Goal: Navigation & Orientation: Find specific page/section

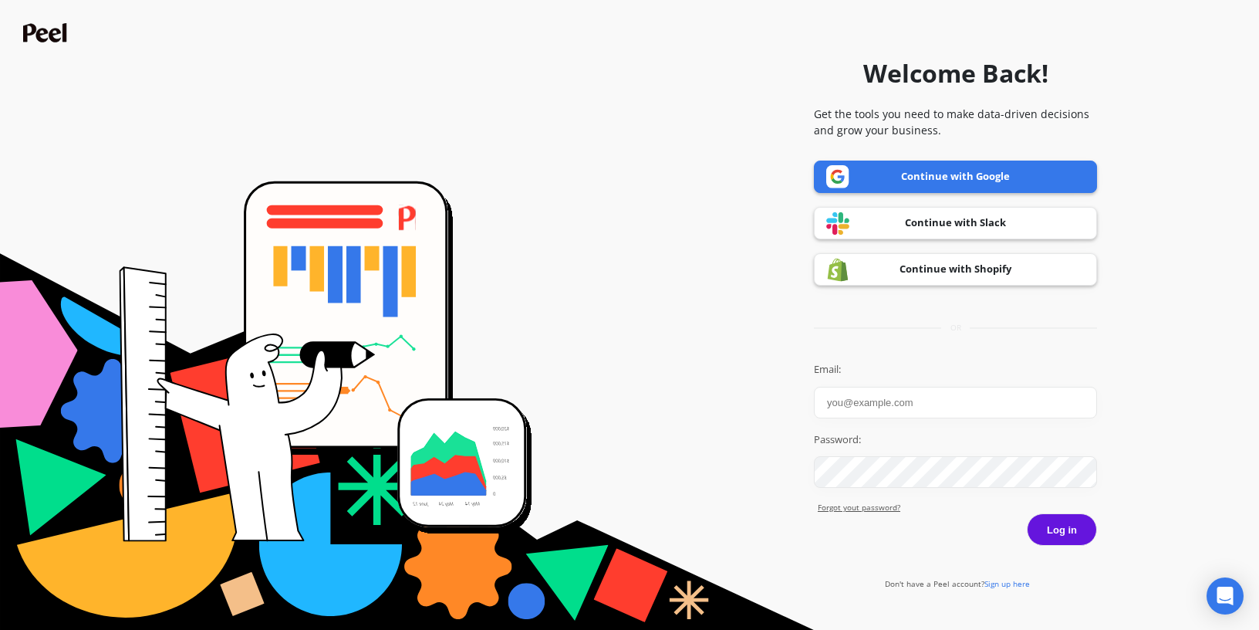
type input "[PERSON_NAME]"
click at [1057, 528] on button "Log in" at bounding box center [1062, 529] width 70 height 32
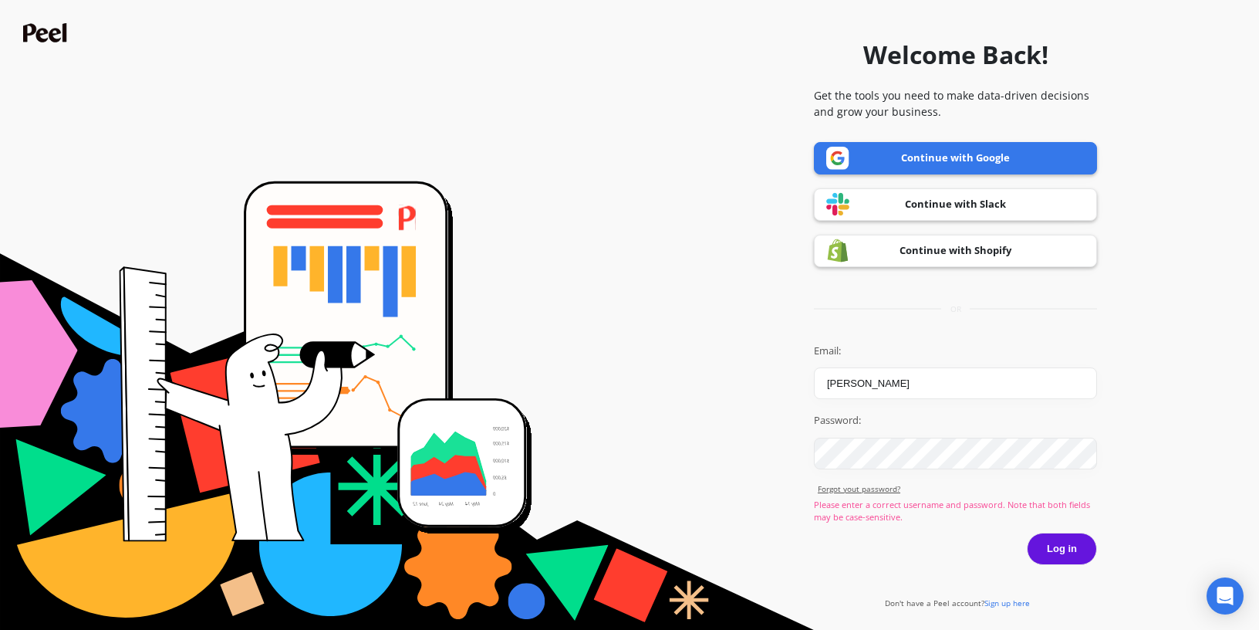
click at [951, 154] on link "Continue with Google" at bounding box center [955, 158] width 283 height 32
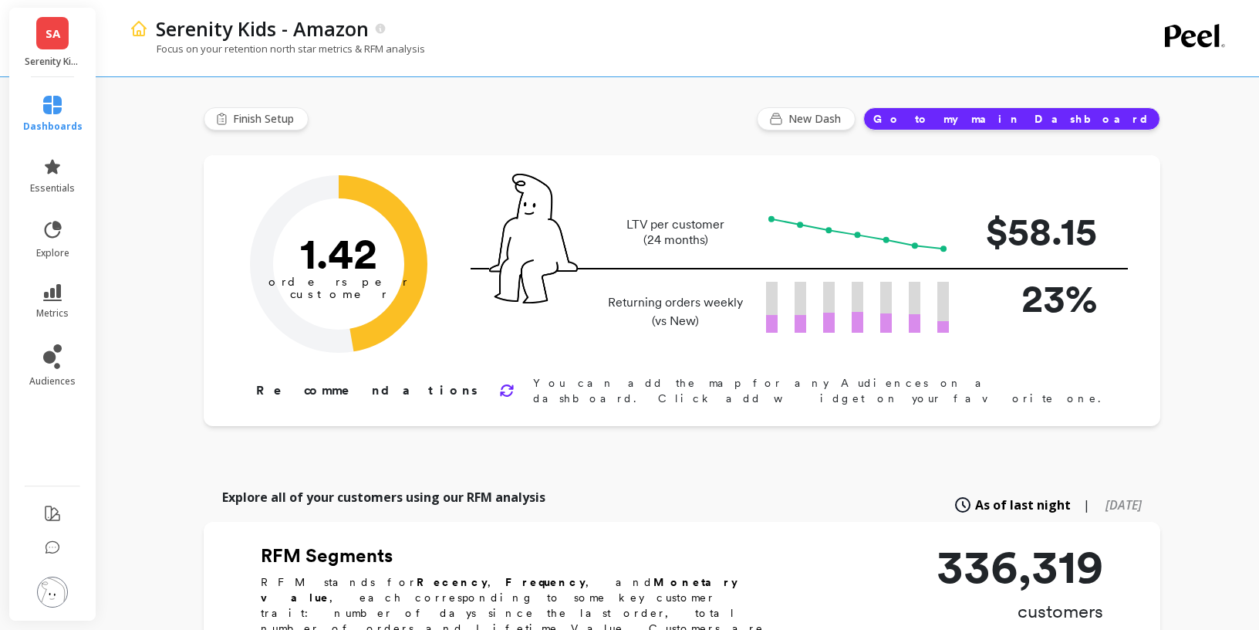
click at [57, 39] on span "SA" at bounding box center [53, 34] width 15 height 18
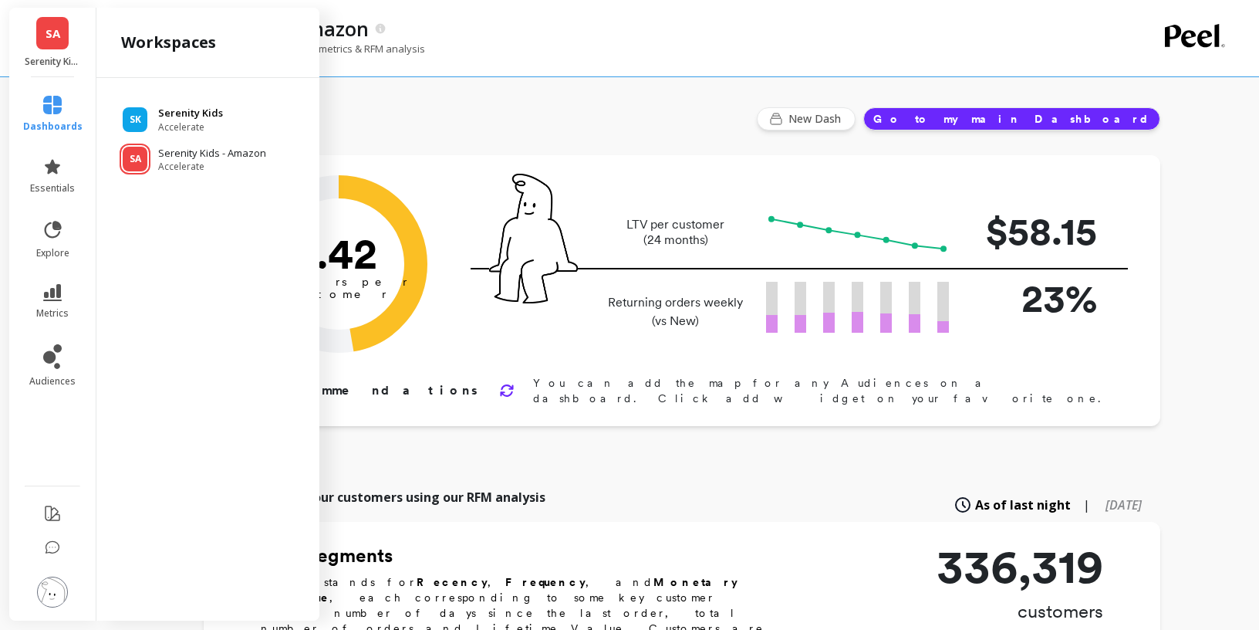
click at [174, 115] on p "Serenity Kids" at bounding box center [190, 113] width 65 height 15
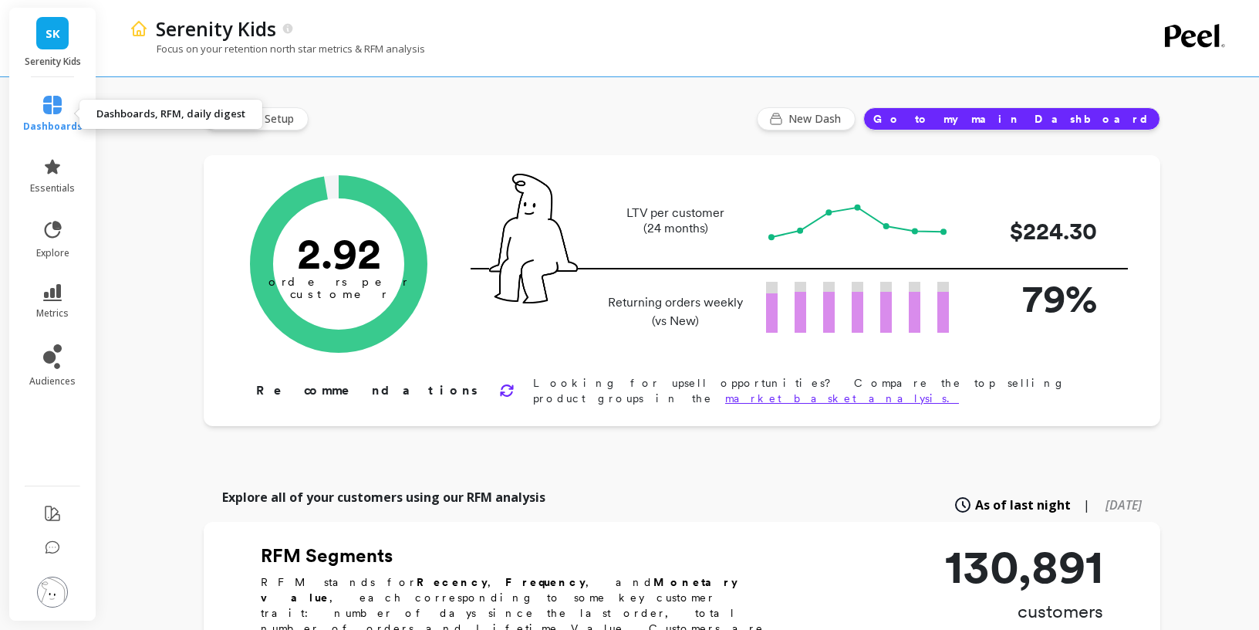
click at [52, 110] on icon at bounding box center [52, 105] width 19 height 19
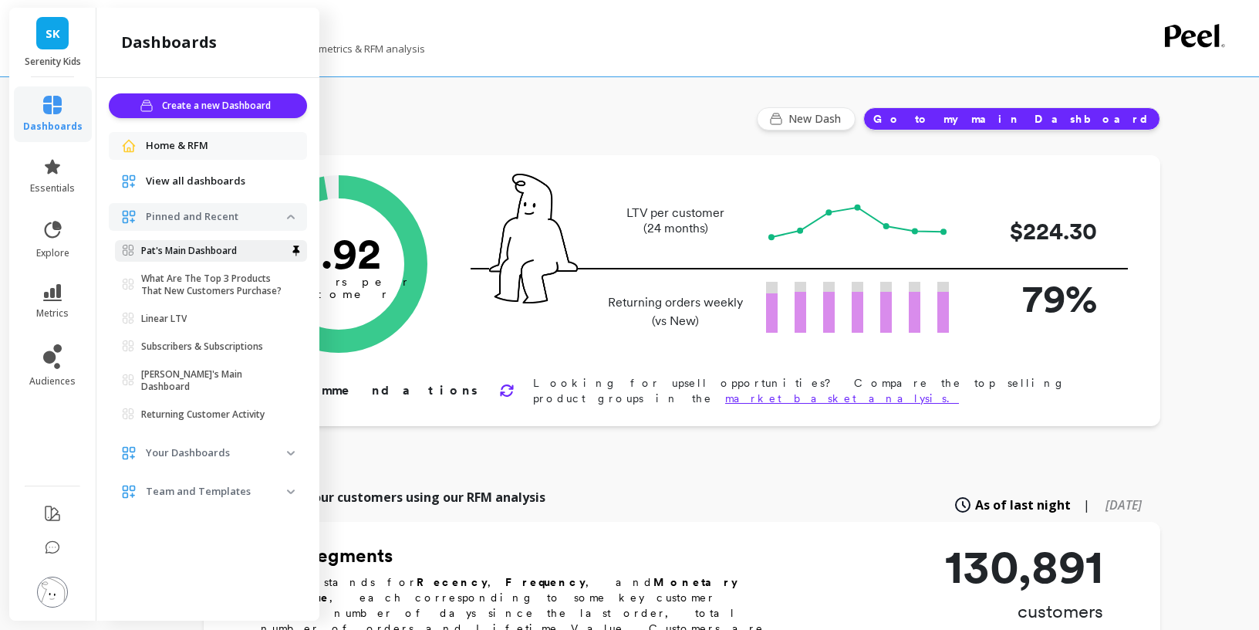
click at [191, 251] on p "Pat's Main Dashboard" at bounding box center [189, 251] width 96 height 12
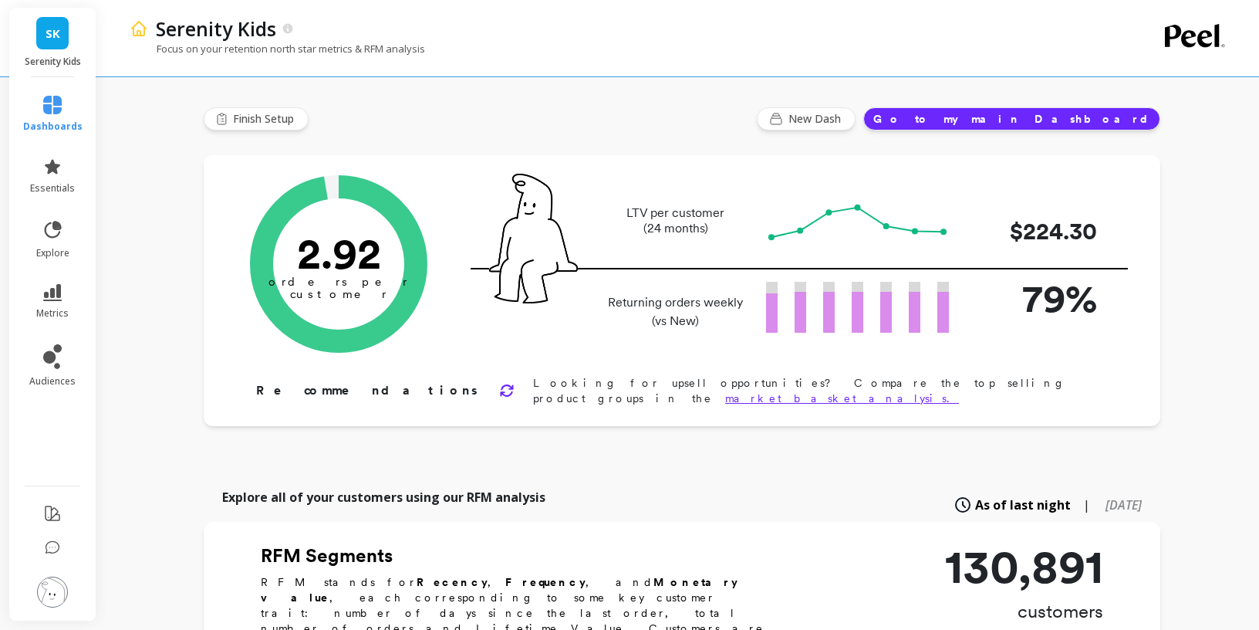
scroll to position [1, 0]
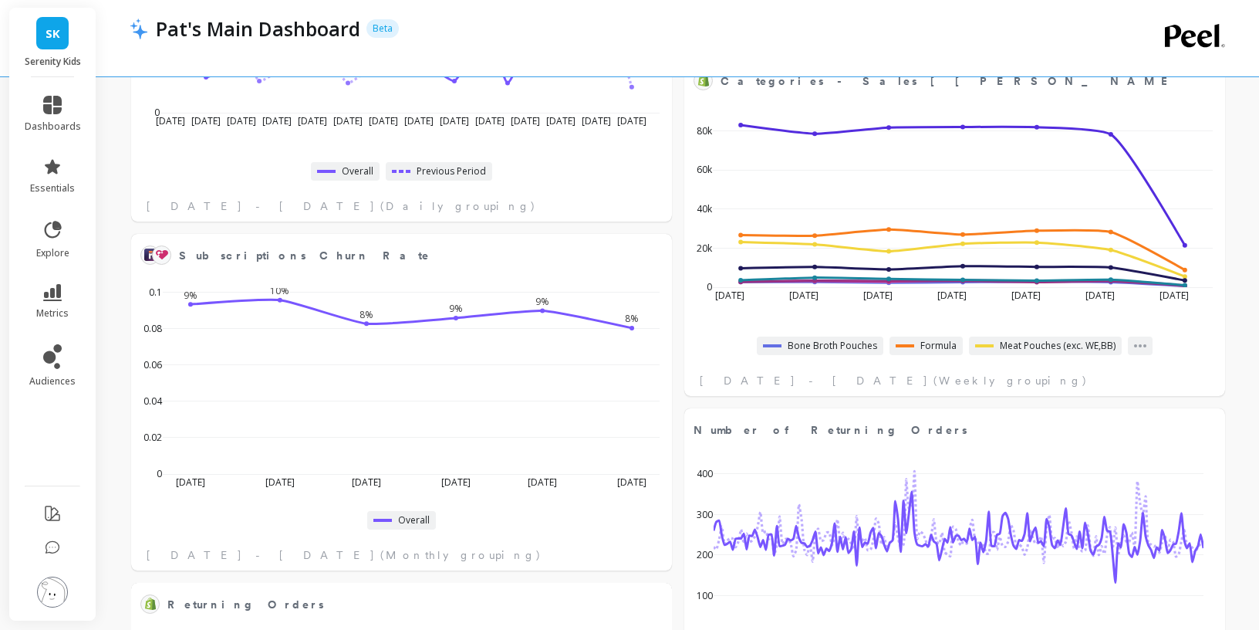
scroll to position [979, 0]
